Goal: Check status: Check status

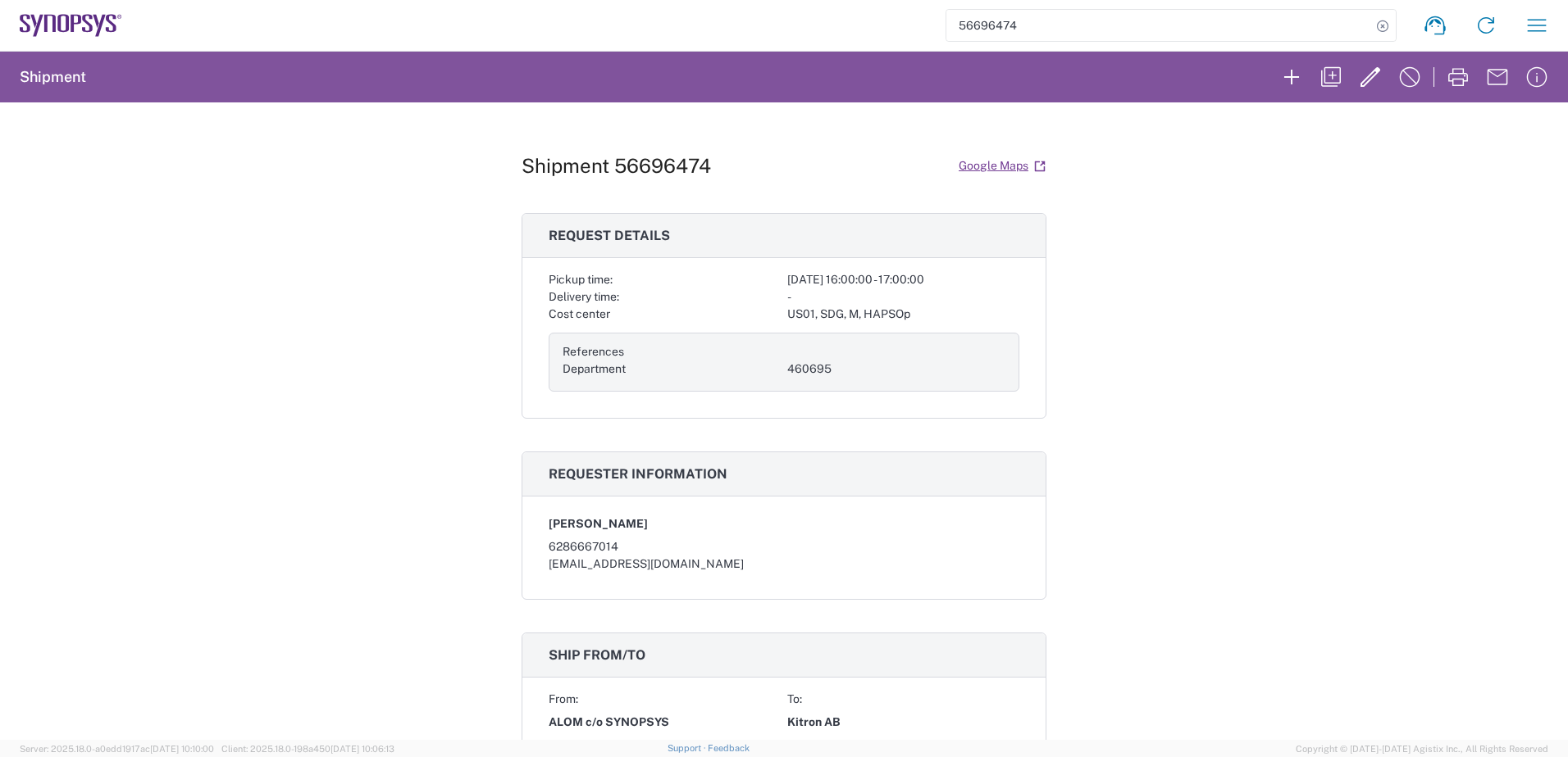
drag, startPoint x: 0, startPoint y: 0, endPoint x: 90, endPoint y: 24, distance: 93.1
click at [90, 24] on icon at bounding box center [87, 24] width 11 height 18
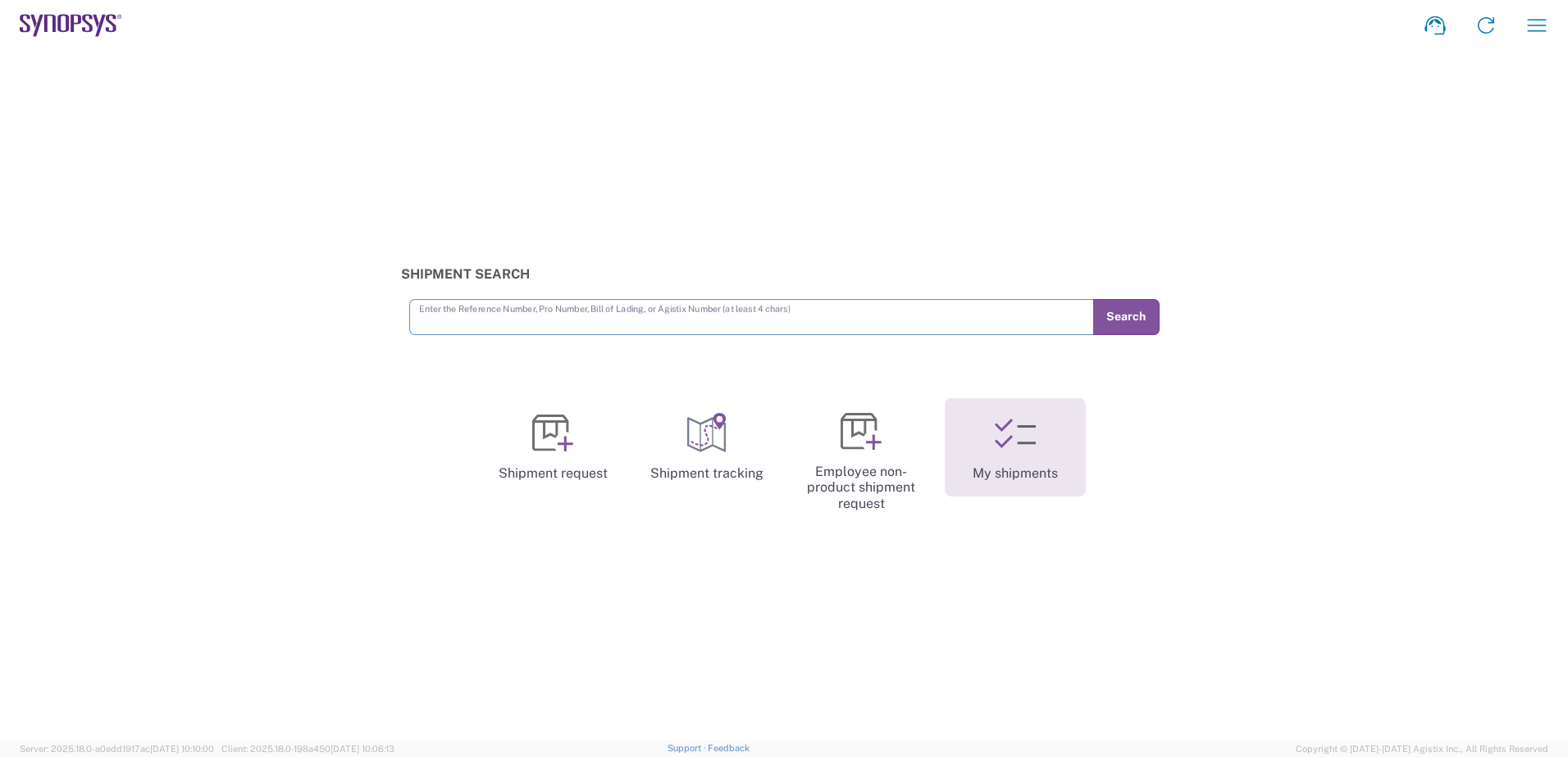
click at [1051, 444] on link "My shipments" at bounding box center [1014, 447] width 141 height 98
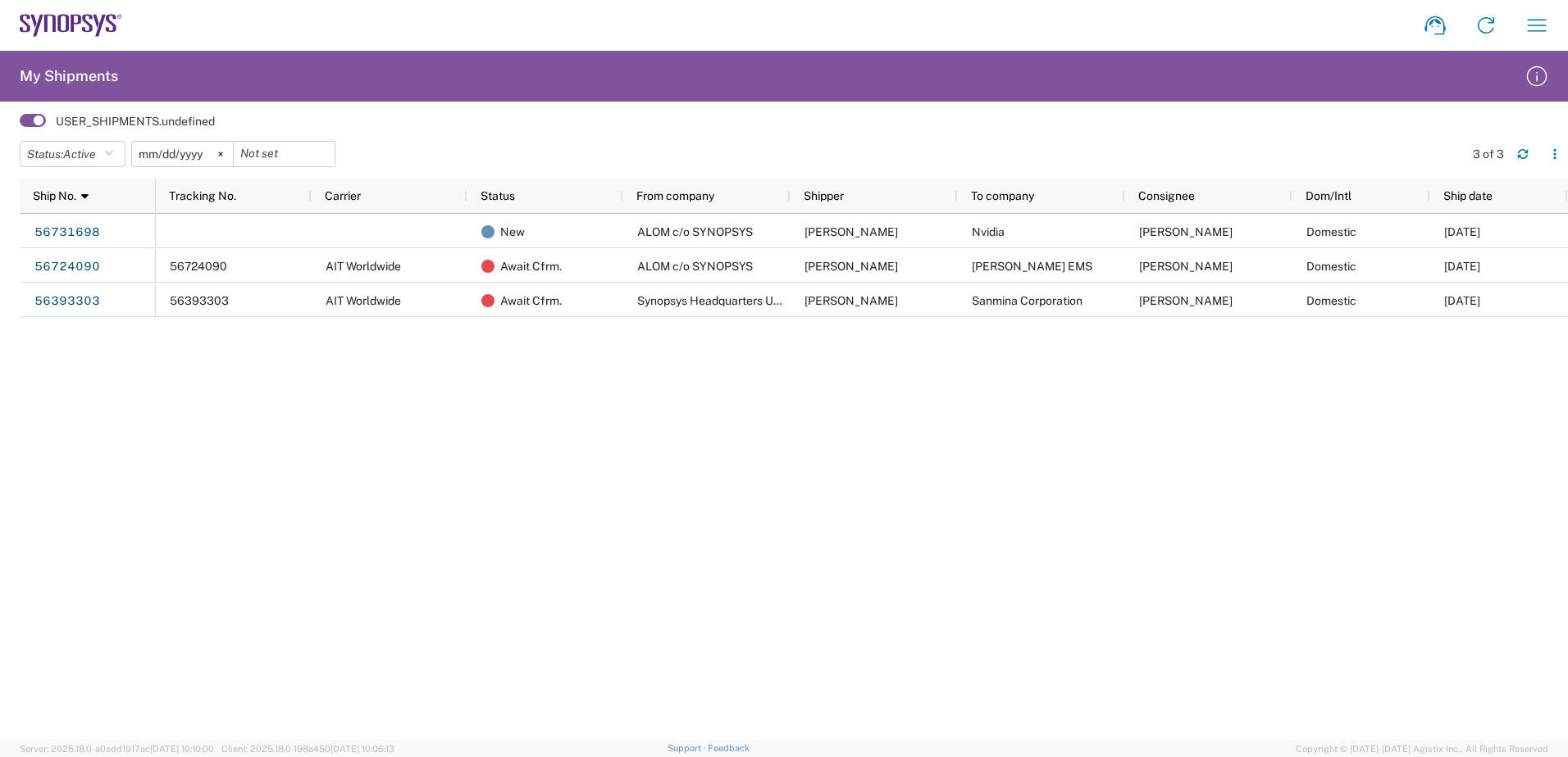
click at [172, 155] on input "[DATE]" at bounding box center [182, 154] width 101 height 25
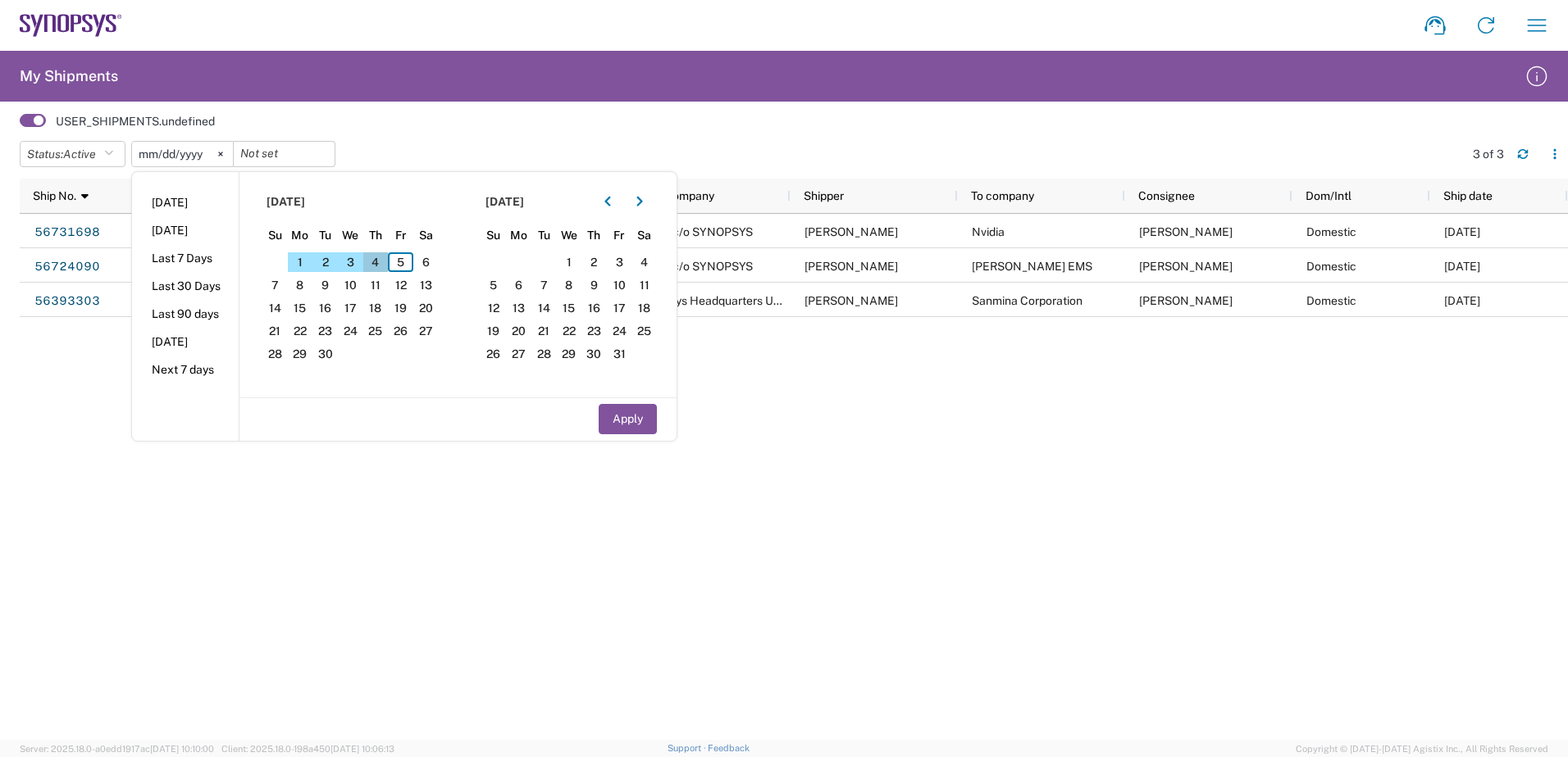
click at [379, 265] on span "4" at bounding box center [376, 263] width 25 height 20
click at [359, 265] on span "3" at bounding box center [351, 263] width 25 height 20
click at [406, 263] on span "5" at bounding box center [401, 263] width 25 height 20
click at [361, 263] on span "3" at bounding box center [351, 263] width 25 height 20
click at [630, 410] on button "Apply" at bounding box center [627, 419] width 58 height 30
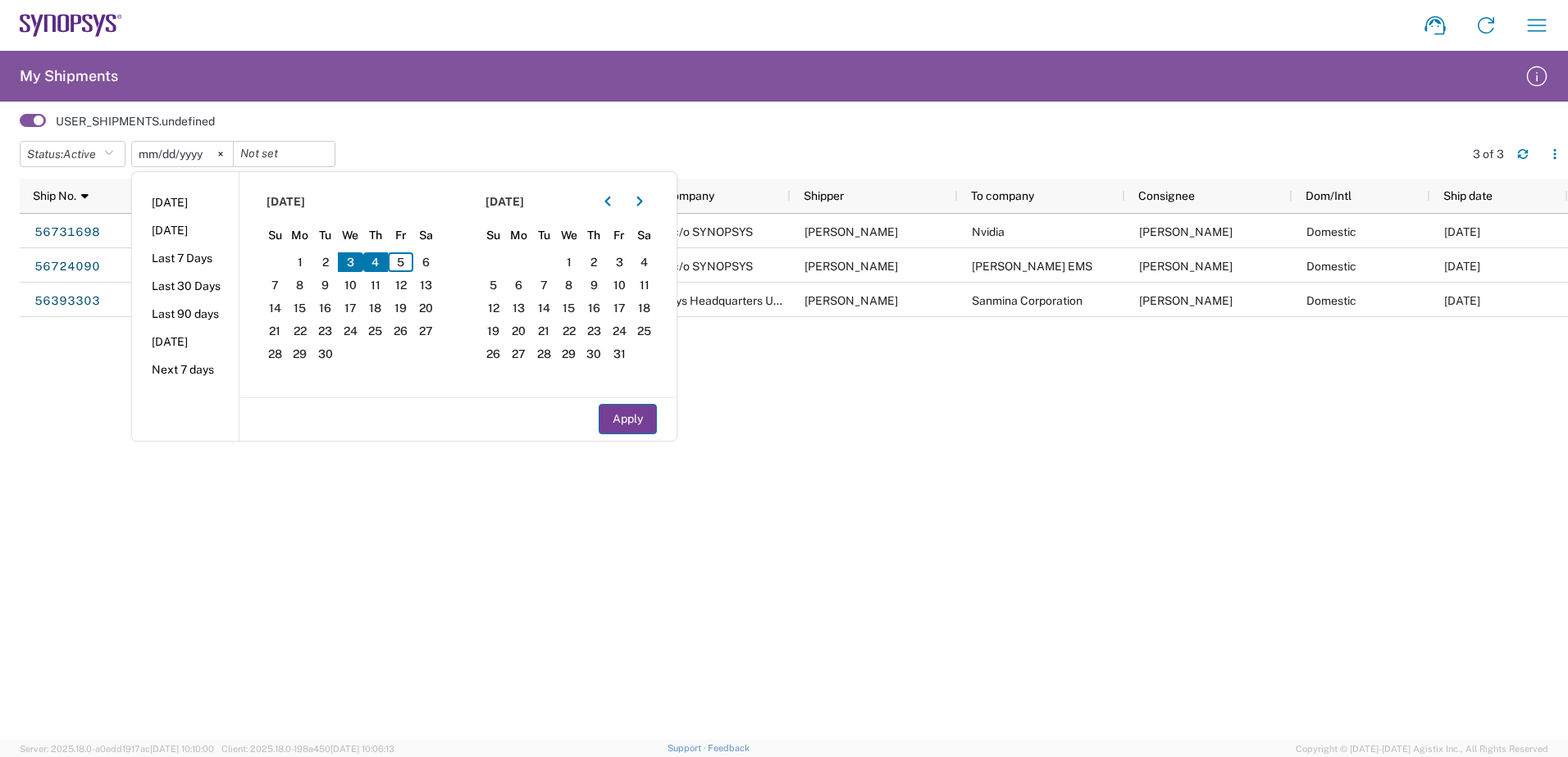
type input "2025-09-04"
type input "2025-09-03"
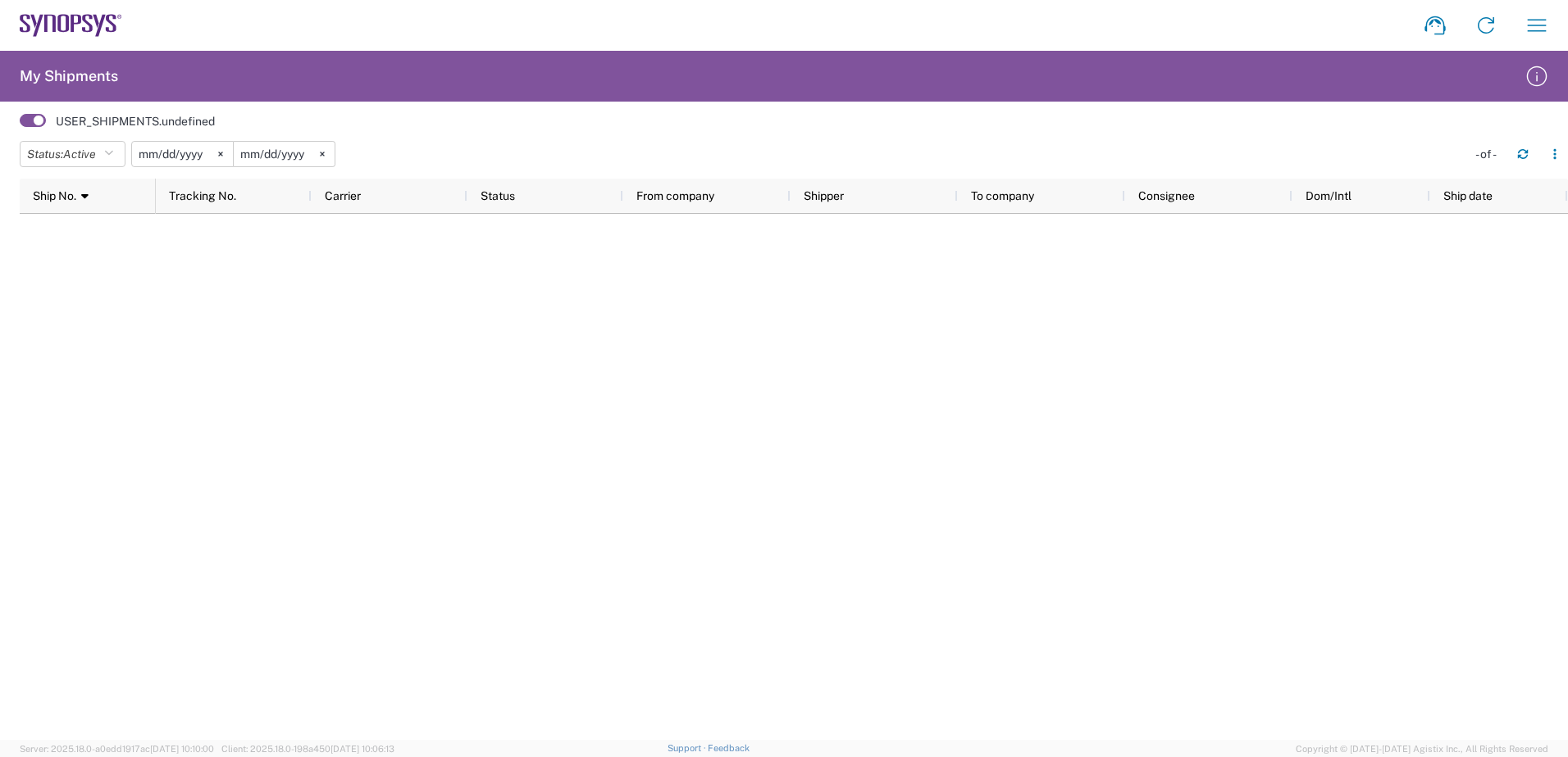
click at [195, 155] on input "2025-09-04" at bounding box center [182, 154] width 101 height 25
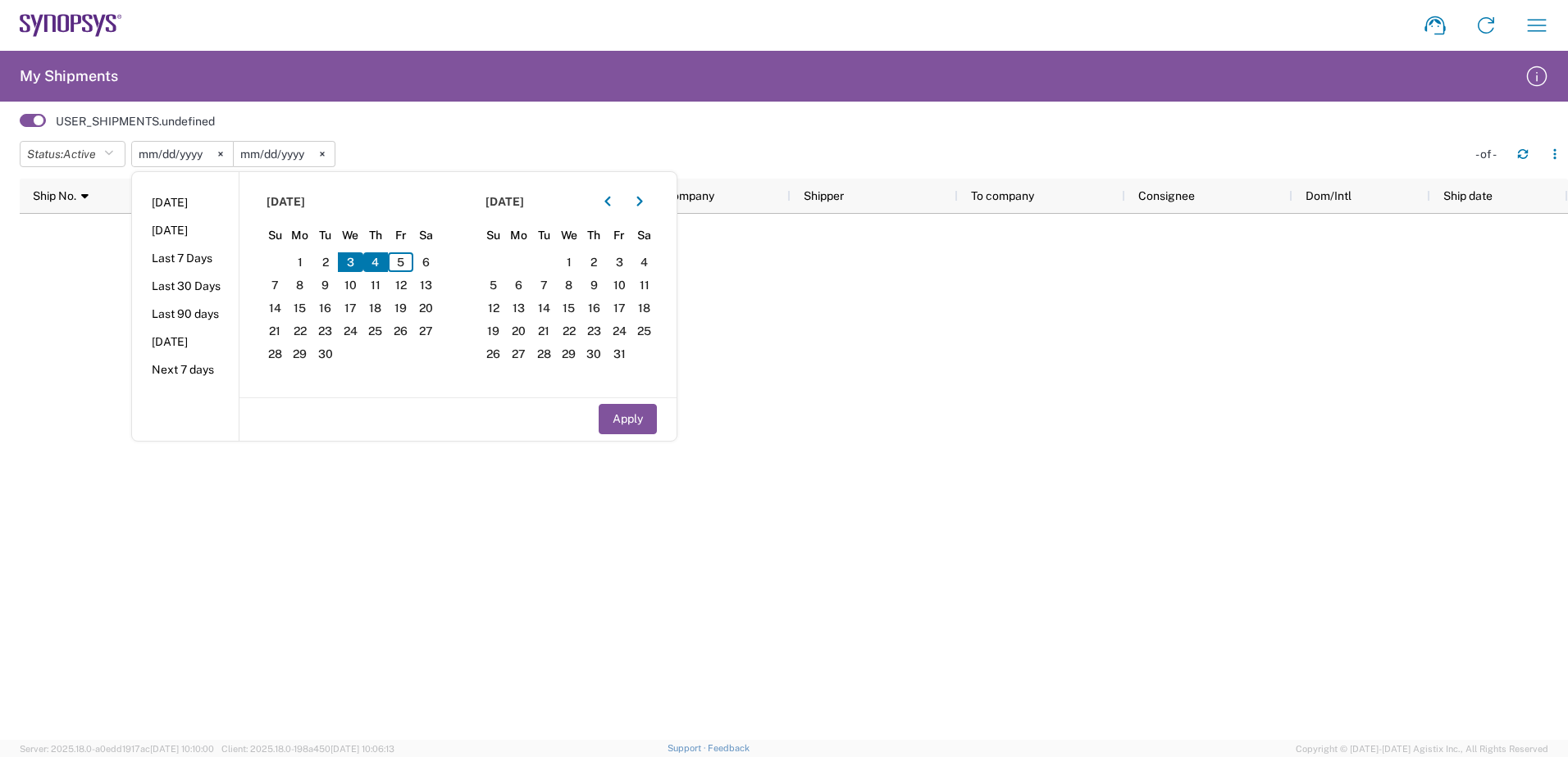
click at [351, 260] on span "3" at bounding box center [351, 263] width 25 height 20
click at [283, 155] on input "2025-09-03" at bounding box center [284, 154] width 101 height 25
click at [407, 262] on span "5" at bounding box center [401, 263] width 25 height 20
click at [630, 421] on button "Apply" at bounding box center [627, 419] width 58 height 30
type input "2025-09-03"
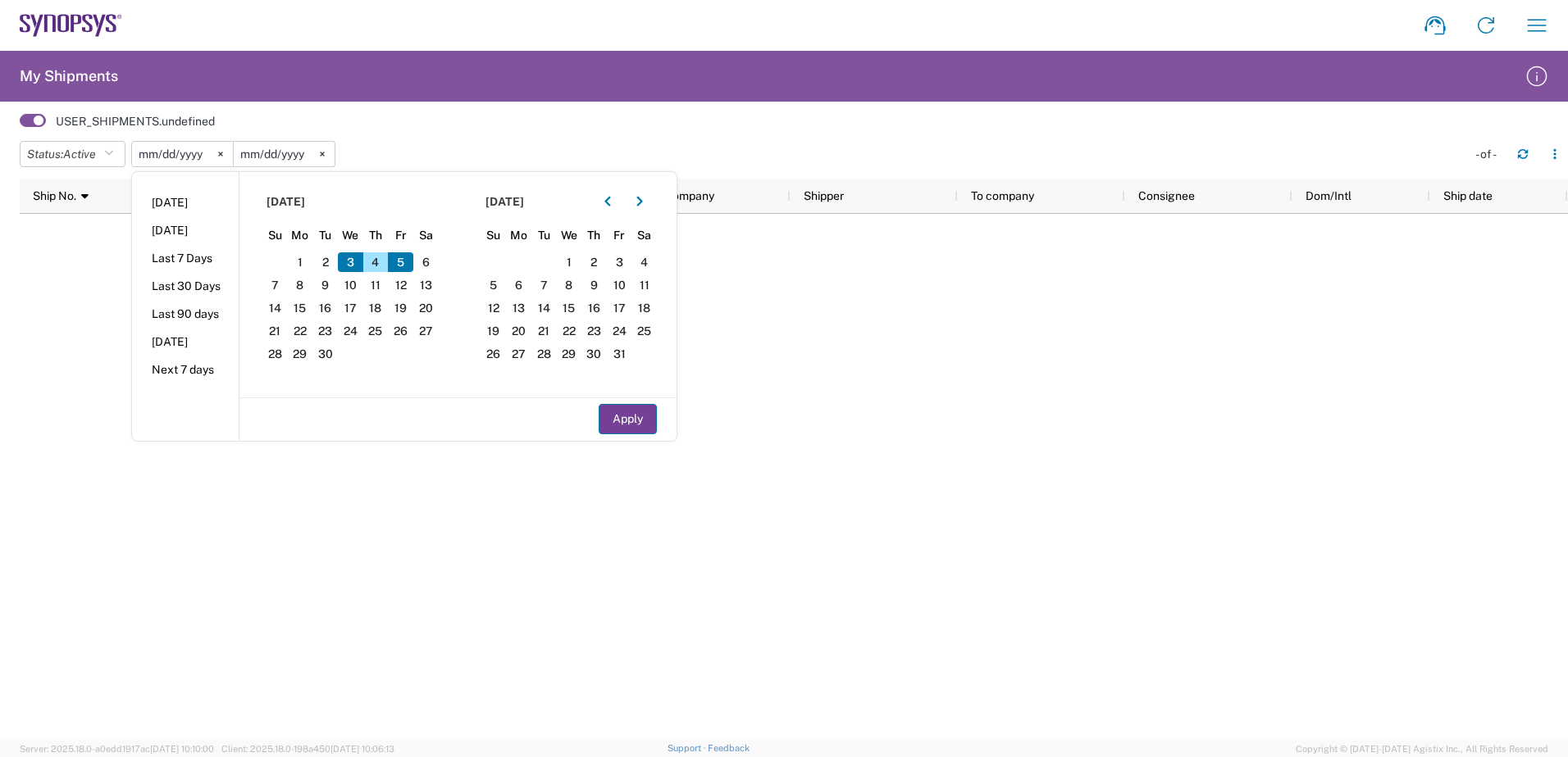
type input "2025-09-05"
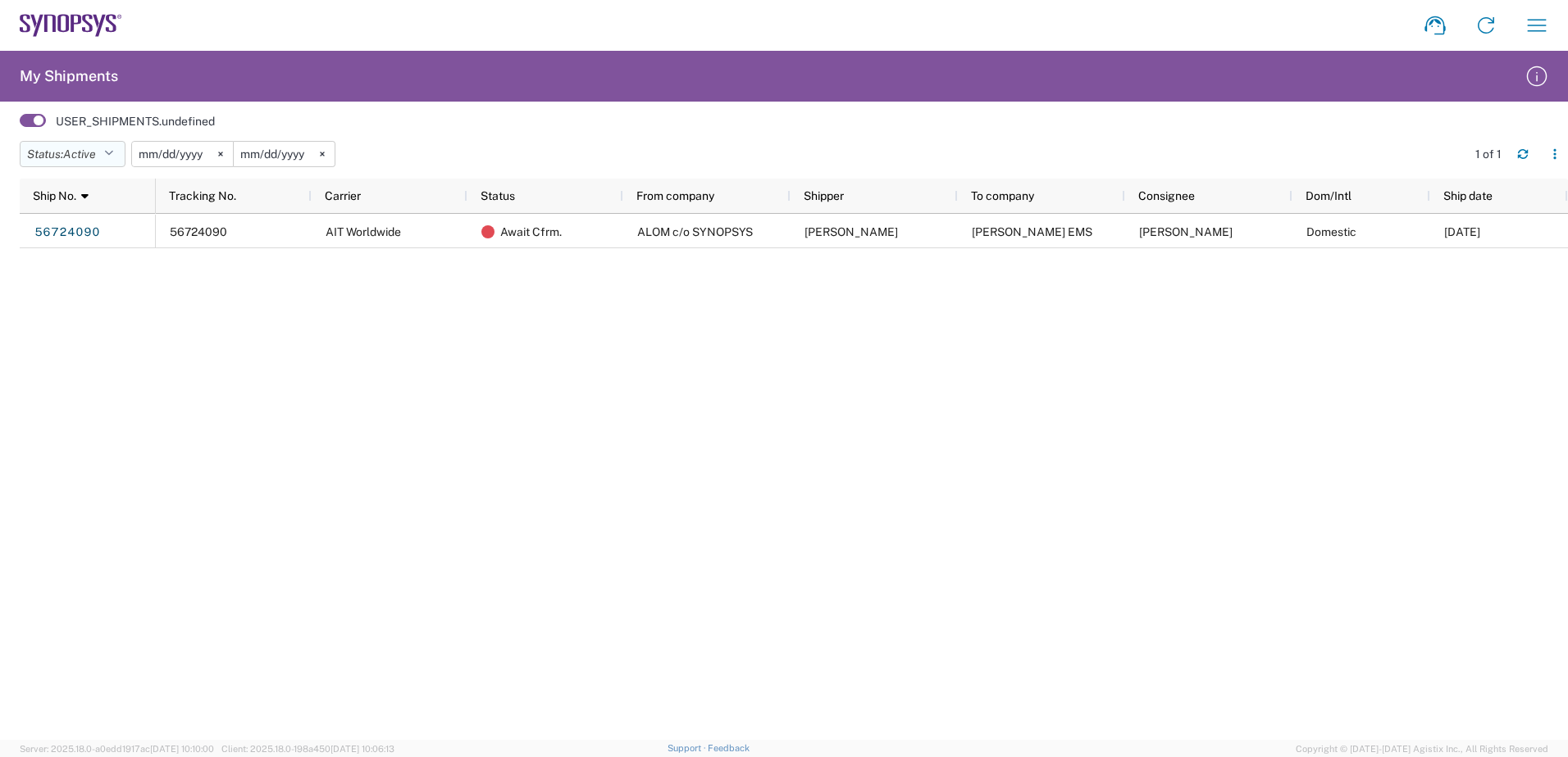
click at [113, 152] on icon "button" at bounding box center [109, 154] width 9 height 12
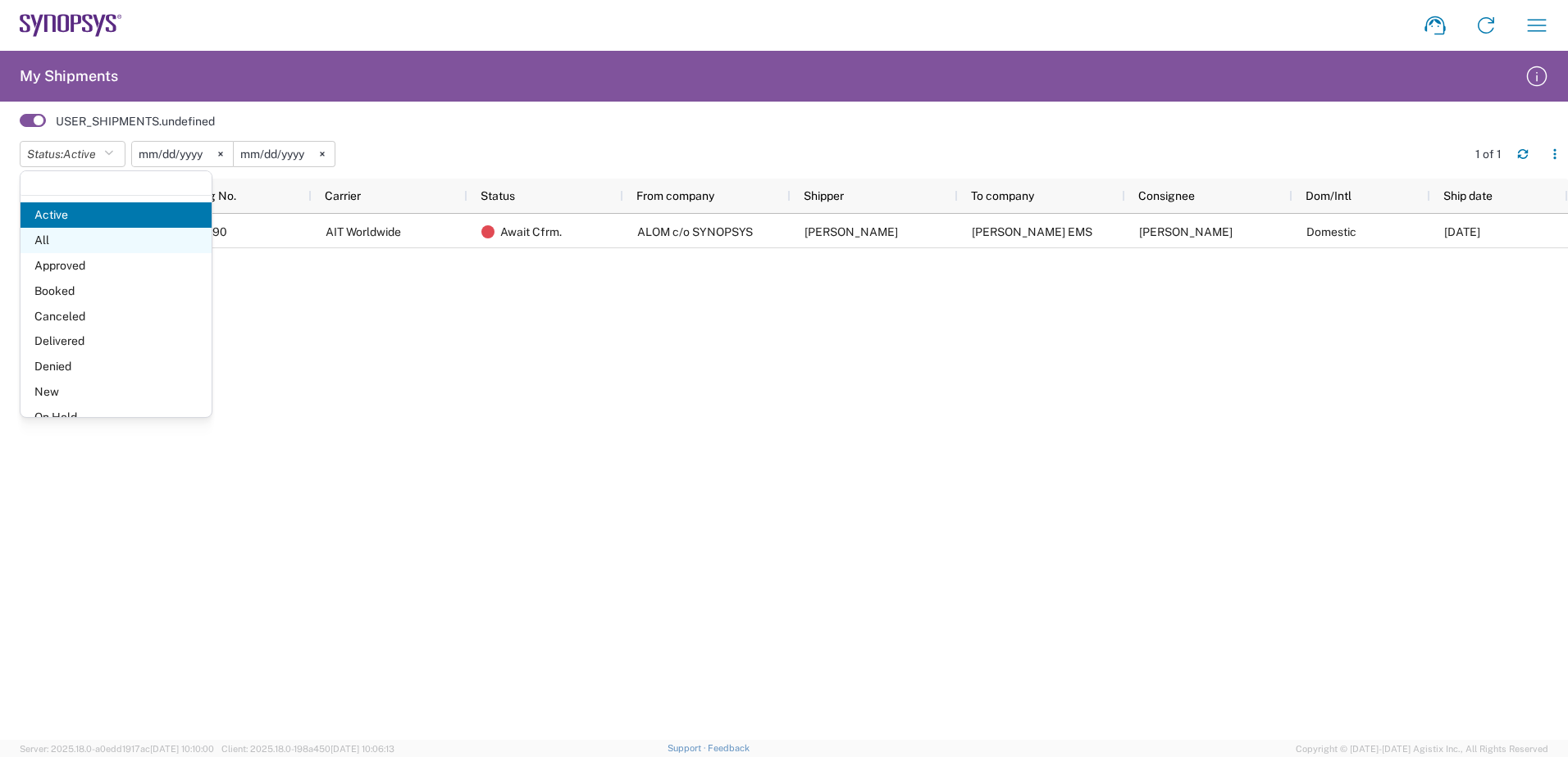
click at [105, 238] on span "All" at bounding box center [116, 241] width 191 height 25
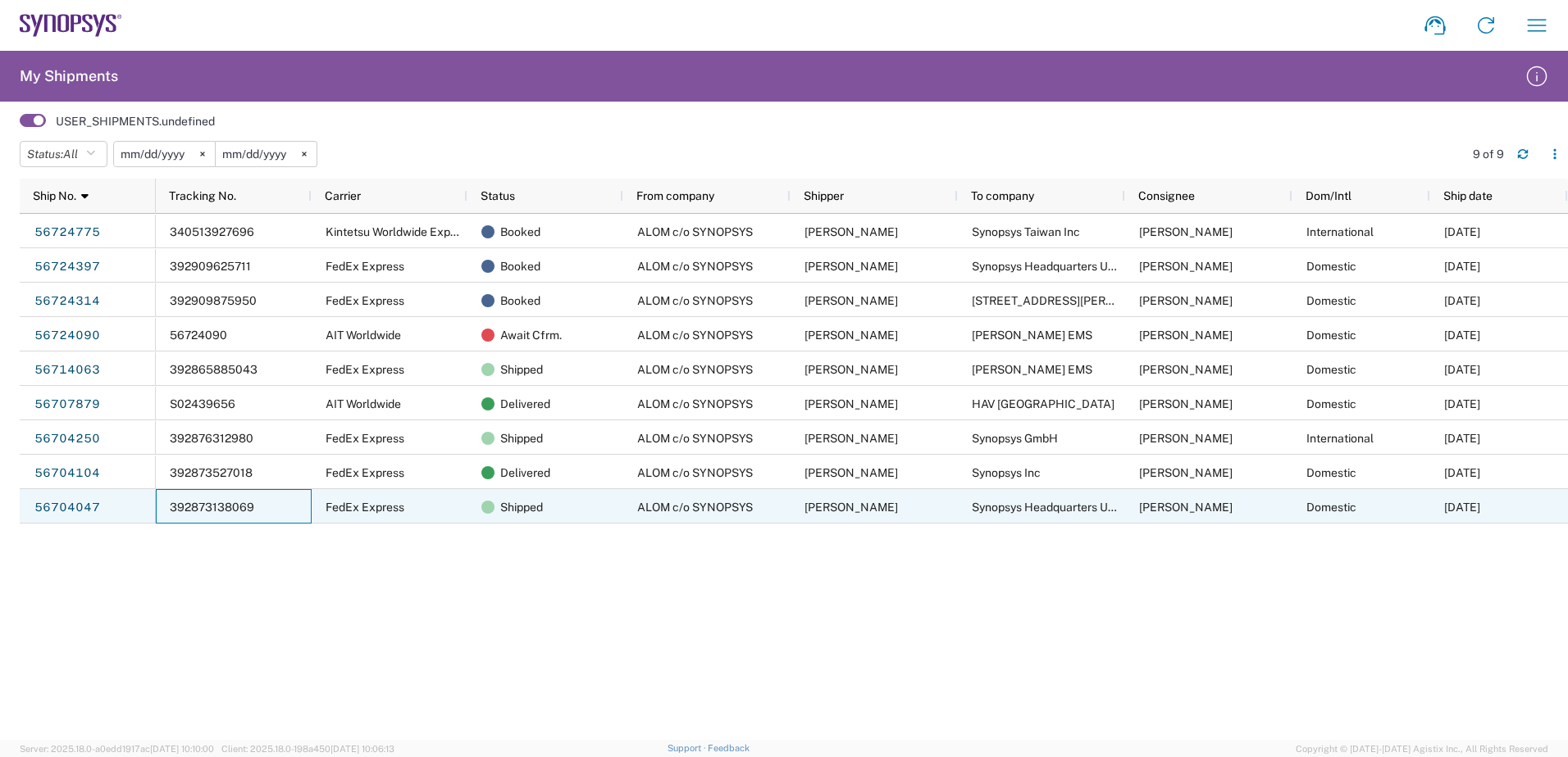
drag, startPoint x: 258, startPoint y: 512, endPoint x: 216, endPoint y: 512, distance: 42.0
click at [216, 512] on div "392873138069" at bounding box center [233, 507] width 155 height 35
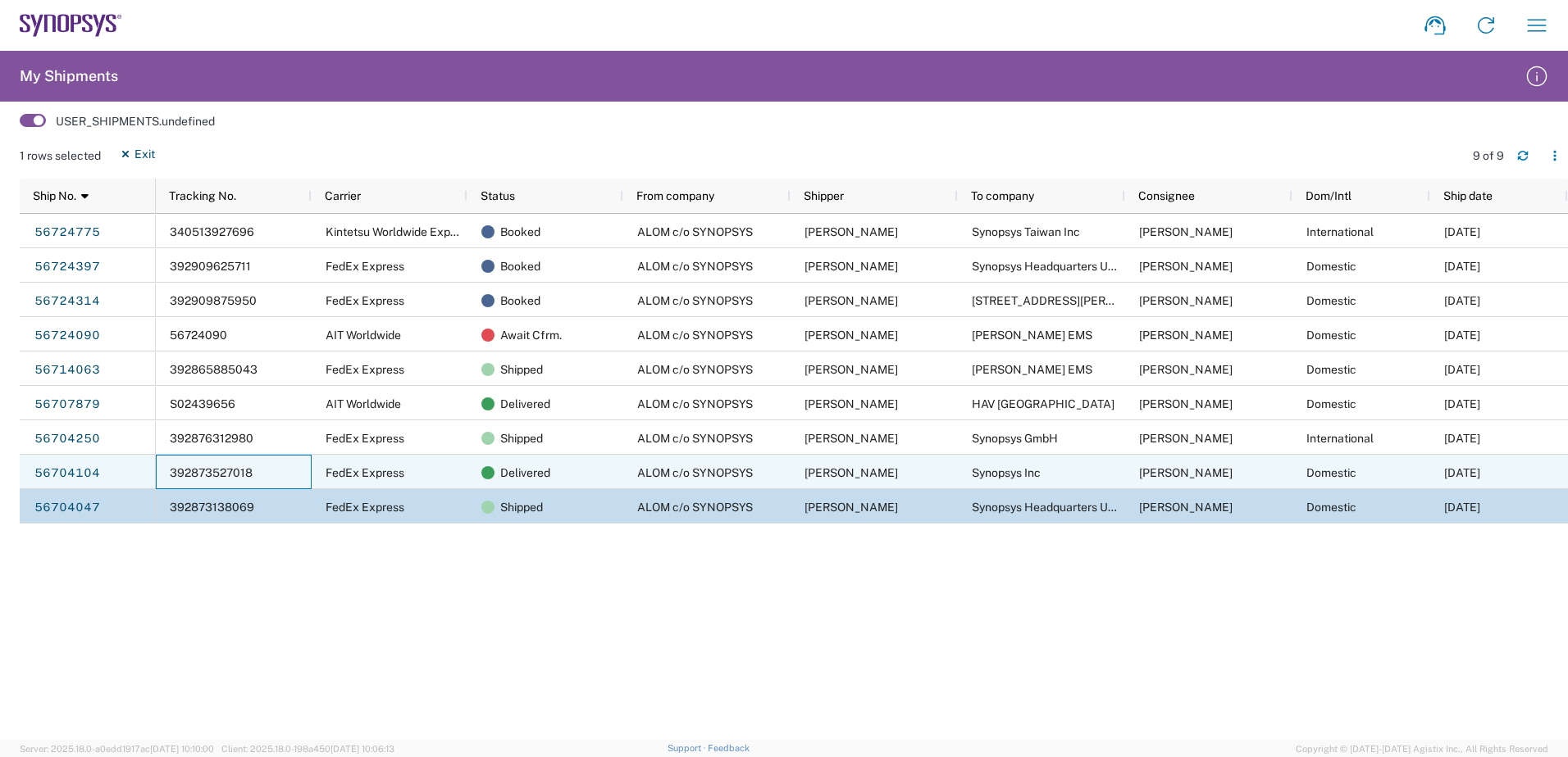
click at [236, 471] on span "392873527018" at bounding box center [211, 473] width 83 height 13
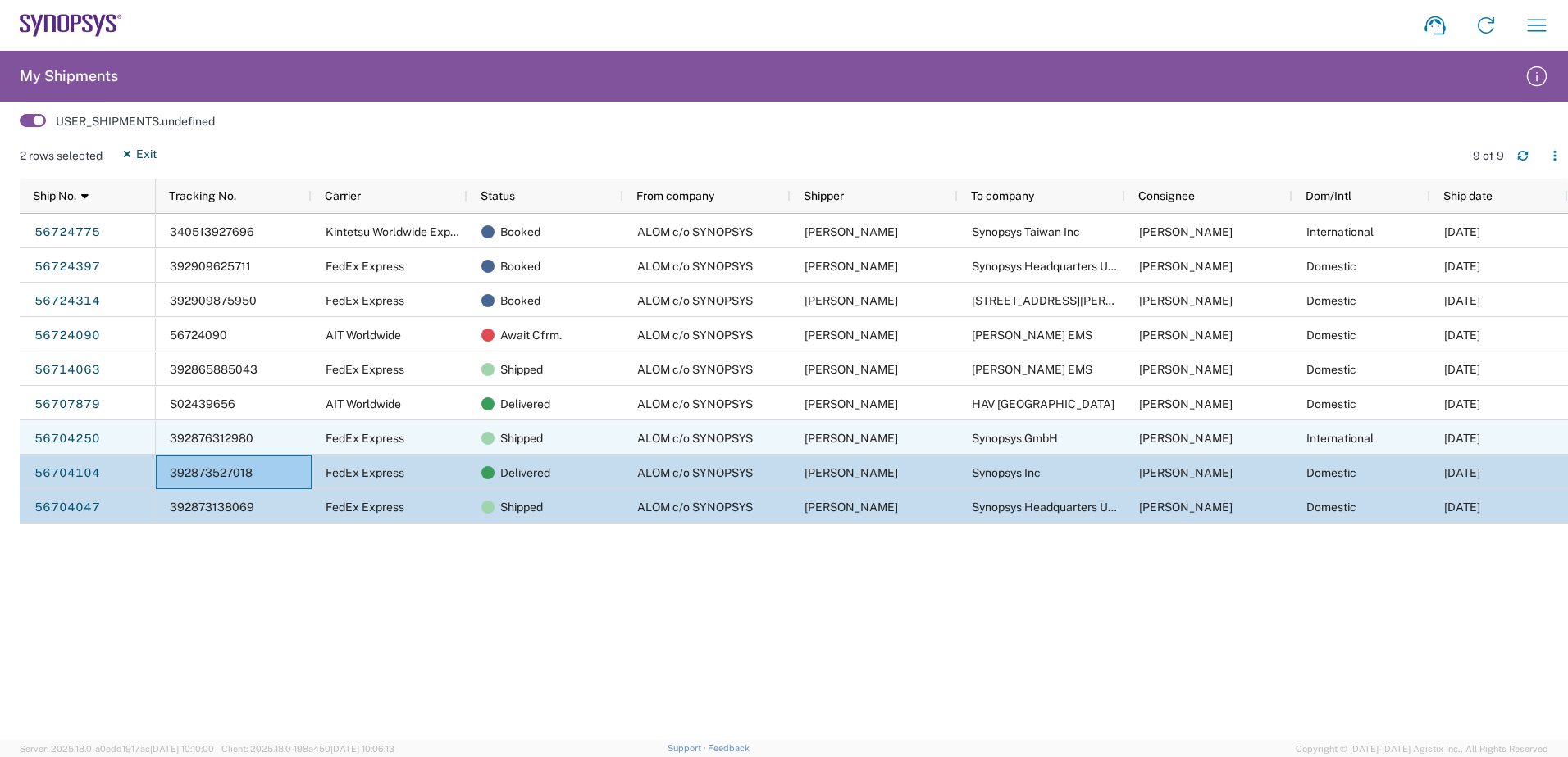
click at [230, 443] on span "392876312980" at bounding box center [212, 438] width 84 height 13
